Goal: Task Accomplishment & Management: Complete application form

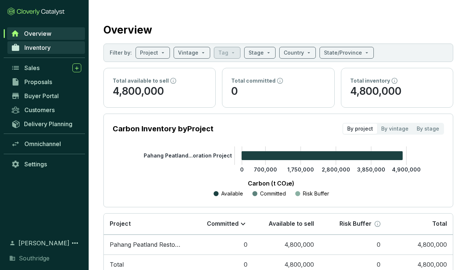
click at [51, 49] on link "Inventory" at bounding box center [46, 47] width 78 height 13
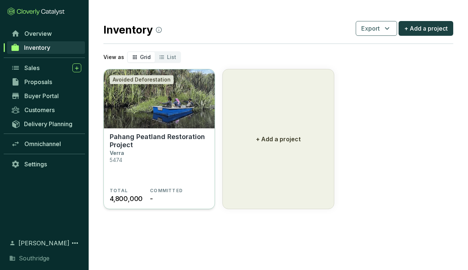
click at [147, 119] on img at bounding box center [159, 98] width 111 height 59
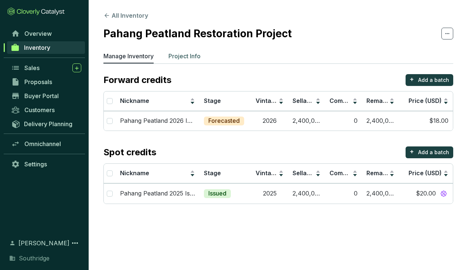
click at [174, 54] on p "Project Info" at bounding box center [184, 56] width 32 height 9
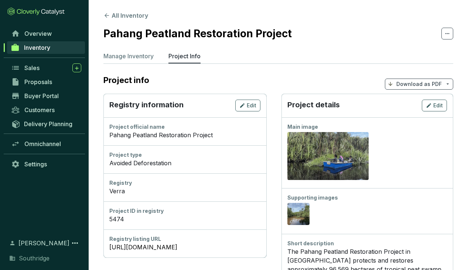
click at [447, 82] on icon at bounding box center [447, 84] width 6 height 6
click at [137, 58] on p "Manage Inventory" at bounding box center [128, 56] width 50 height 9
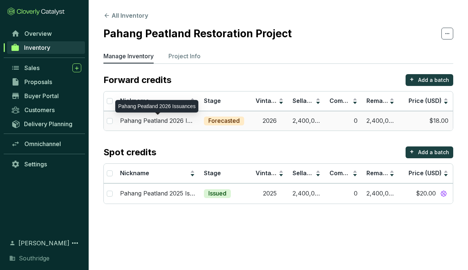
click at [184, 119] on p "Pahang Peatland 2026 Issuances" at bounding box center [157, 121] width 75 height 8
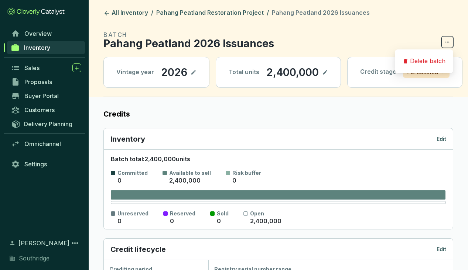
click at [448, 45] on icon at bounding box center [447, 42] width 6 height 9
click at [409, 41] on section "BATCH Pahang Peatland 2026 Issuances" at bounding box center [278, 39] width 350 height 18
click at [53, 49] on link "Inventory" at bounding box center [46, 47] width 78 height 13
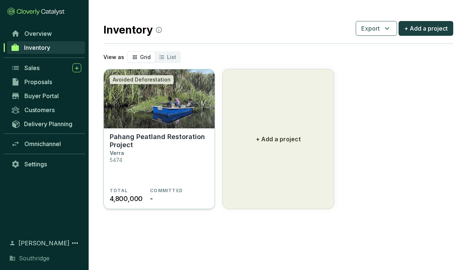
click at [127, 96] on img at bounding box center [159, 98] width 111 height 59
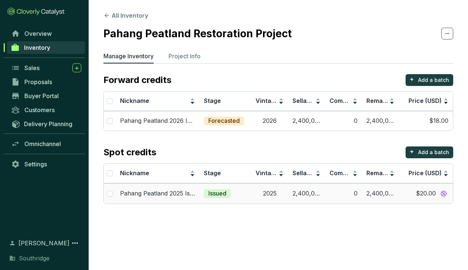
click at [431, 194] on span "$20.00" at bounding box center [426, 194] width 20 height 8
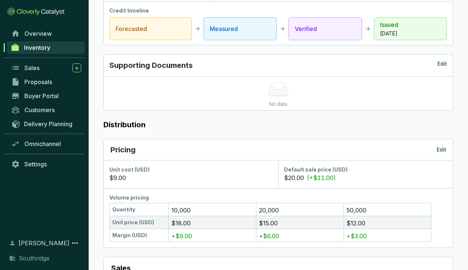
scroll to position [300, 0]
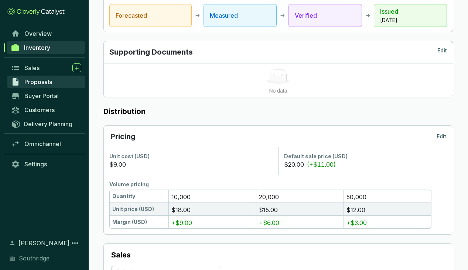
click at [46, 84] on span "Proposals" at bounding box center [38, 81] width 28 height 7
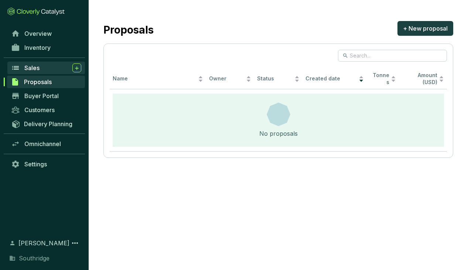
click at [41, 70] on div "Sales" at bounding box center [52, 67] width 57 height 9
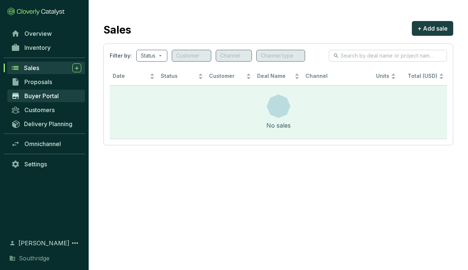
click at [40, 96] on span "Buyer Portal" at bounding box center [41, 95] width 34 height 7
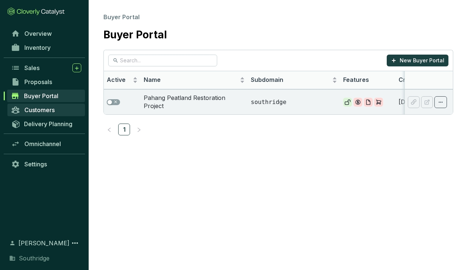
click at [37, 110] on span "Customers" at bounding box center [39, 109] width 30 height 7
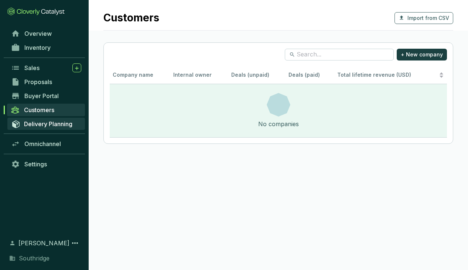
click at [46, 128] on link "Delivery Planning" at bounding box center [46, 124] width 78 height 12
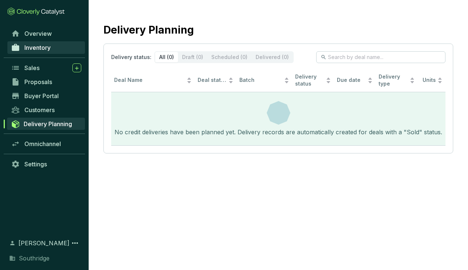
click at [42, 51] on link "Inventory" at bounding box center [46, 47] width 78 height 13
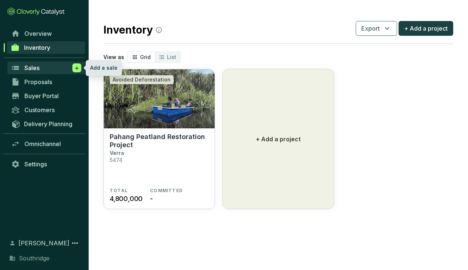
click at [79, 71] on icon at bounding box center [77, 68] width 6 height 7
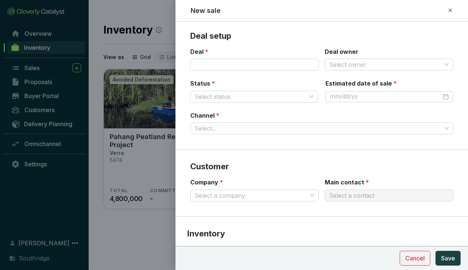
click at [79, 85] on div at bounding box center [234, 135] width 468 height 270
click at [408, 258] on span "Cancel" at bounding box center [415, 258] width 20 height 9
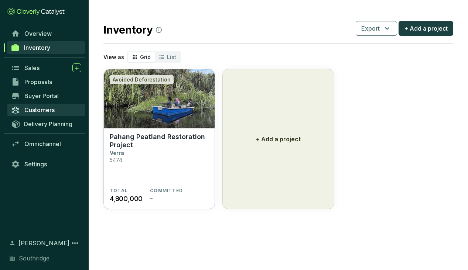
click at [49, 113] on span "Customers" at bounding box center [39, 109] width 30 height 7
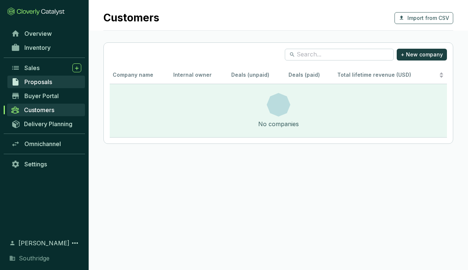
click at [38, 81] on span "Proposals" at bounding box center [38, 81] width 28 height 7
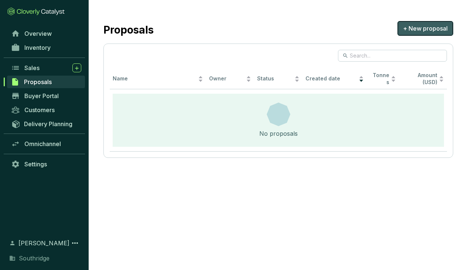
click at [426, 28] on span "+ New proposal" at bounding box center [425, 28] width 45 height 9
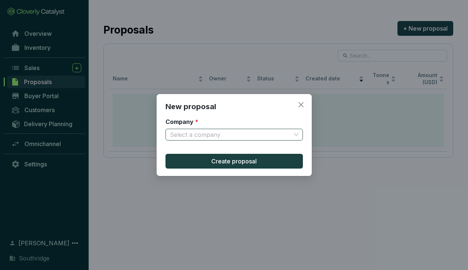
click at [296, 132] on span at bounding box center [234, 134] width 128 height 11
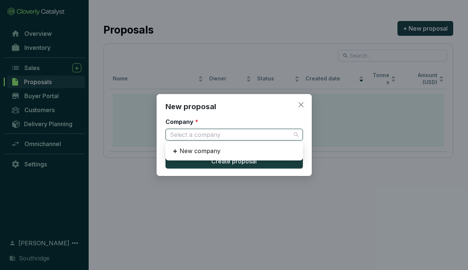
click at [343, 160] on div "New proposal Company * Select a company Create proposal" at bounding box center [234, 135] width 468 height 270
